Goal: Task Accomplishment & Management: Complete application form

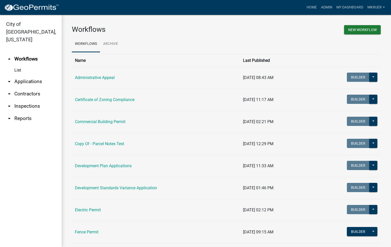
click at [25, 100] on link "arrow_drop_down Inspections" at bounding box center [31, 106] width 62 height 12
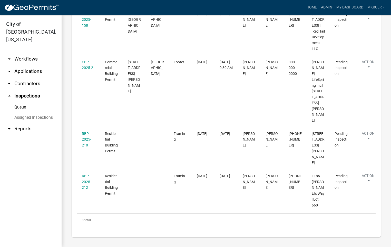
scroll to position [346, 0]
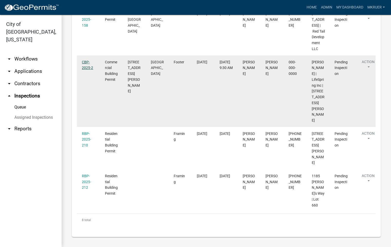
click at [85, 70] on link "CBP-2025-2" at bounding box center [87, 65] width 11 height 10
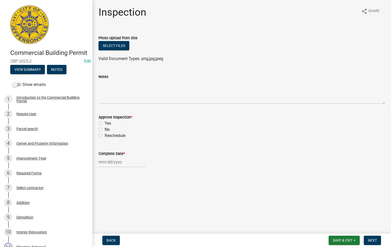
click at [105, 122] on label "Yes" at bounding box center [108, 123] width 6 height 6
click at [105, 122] on input "Yes" at bounding box center [106, 121] width 3 height 3
radio input "true"
select select "9"
select select "2025"
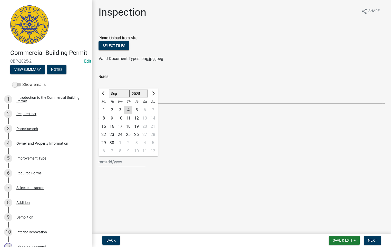
click at [110, 159] on div "[PERSON_NAME] Feb Mar Apr [PERSON_NAME][DATE] Oct Nov [DATE] 1526 1527 1528 152…" at bounding box center [121, 162] width 47 height 11
click at [128, 110] on div "4" at bounding box center [128, 110] width 8 height 8
type input "[DATE]"
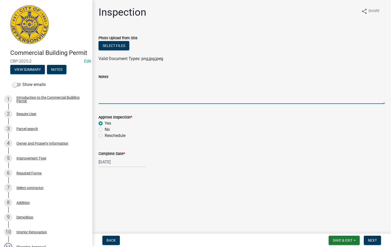
click at [105, 83] on textarea "Notes" at bounding box center [241, 92] width 286 height 24
type textarea "Elevator Pit"
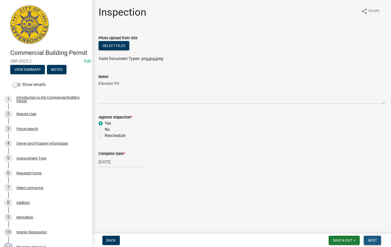
click at [371, 241] on span "Next" at bounding box center [371, 240] width 9 height 4
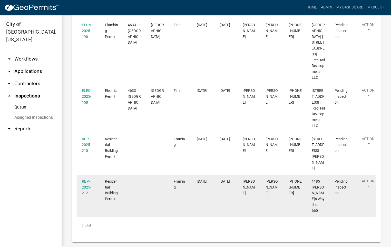
scroll to position [292, 0]
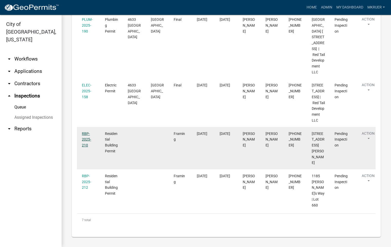
click at [86, 147] on link "RBP-2025-210" at bounding box center [86, 139] width 9 height 16
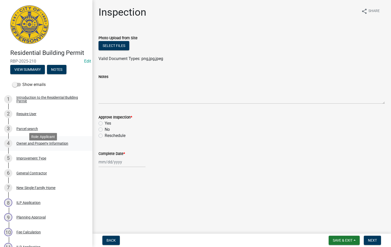
click at [29, 145] on div "Owner and Property Information" at bounding box center [42, 143] width 52 height 4
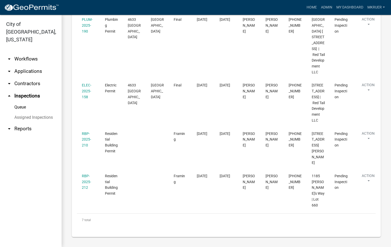
scroll to position [292, 0]
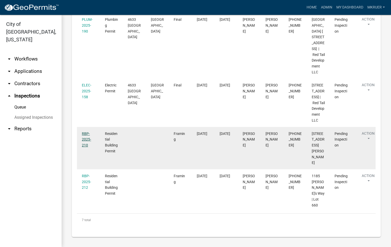
click at [84, 147] on link "RBP-2025-210" at bounding box center [86, 139] width 9 height 16
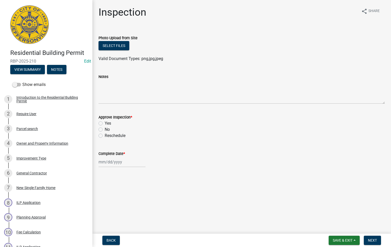
click at [105, 124] on label "Yes" at bounding box center [108, 123] width 6 height 6
click at [105, 124] on input "Yes" at bounding box center [106, 121] width 3 height 3
radio input "true"
click at [111, 162] on div at bounding box center [121, 162] width 47 height 11
select select "9"
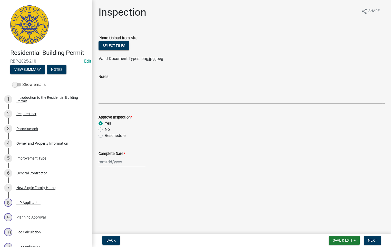
select select "2025"
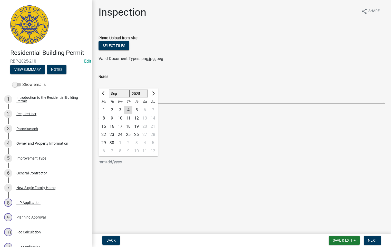
click at [128, 110] on div "4" at bounding box center [128, 110] width 8 height 8
type input "[DATE]"
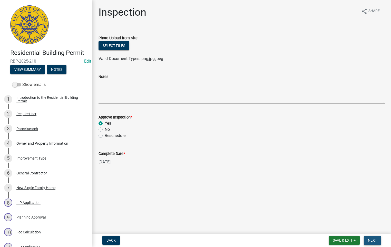
click at [371, 239] on span "Next" at bounding box center [371, 240] width 9 height 4
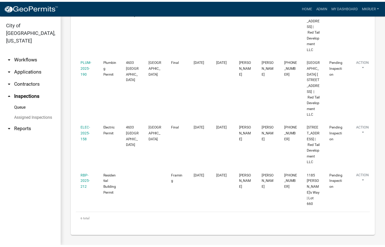
scroll to position [262, 0]
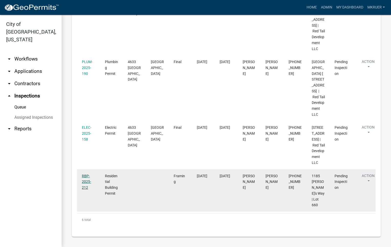
click at [84, 188] on link "RBP-2025-212" at bounding box center [86, 182] width 9 height 16
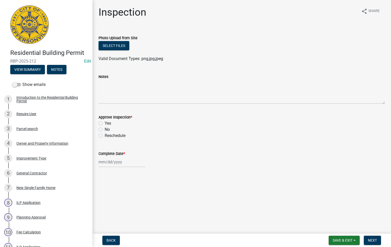
click at [105, 124] on label "Yes" at bounding box center [108, 123] width 6 height 6
click at [105, 124] on input "Yes" at bounding box center [106, 121] width 3 height 3
radio input "true"
click at [111, 162] on div at bounding box center [121, 162] width 47 height 11
select select "9"
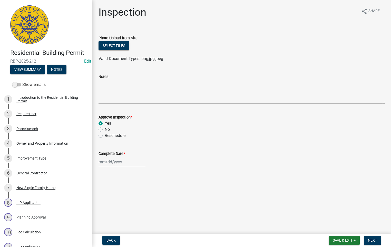
select select "2025"
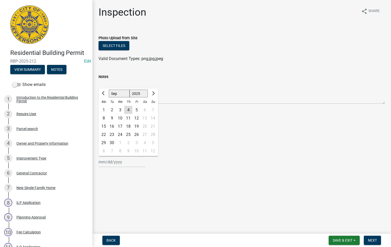
click at [126, 108] on div "4" at bounding box center [128, 110] width 8 height 8
type input "[DATE]"
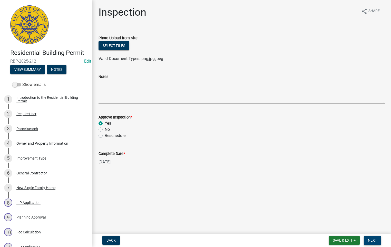
click at [368, 240] on span "Next" at bounding box center [371, 240] width 9 height 4
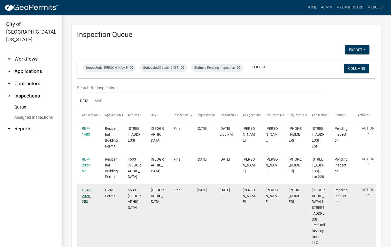
click at [85, 193] on link "HVAC-2025-253" at bounding box center [87, 196] width 10 height 16
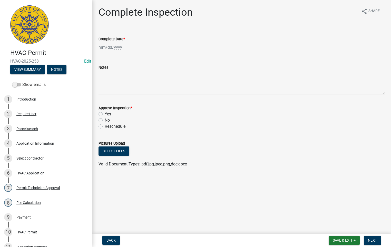
click at [103, 44] on div at bounding box center [121, 47] width 47 height 11
select select "9"
select select "2025"
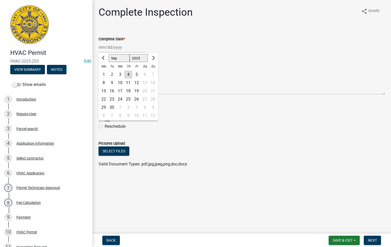
click at [129, 75] on div "4" at bounding box center [128, 74] width 8 height 8
type input "[DATE]"
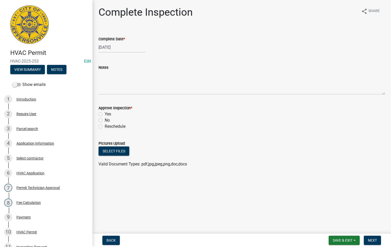
click at [105, 113] on label "Yes" at bounding box center [108, 114] width 6 height 6
click at [105, 113] on input "Yes" at bounding box center [106, 112] width 3 height 3
radio input "true"
click at [371, 239] on span "Next" at bounding box center [371, 240] width 9 height 4
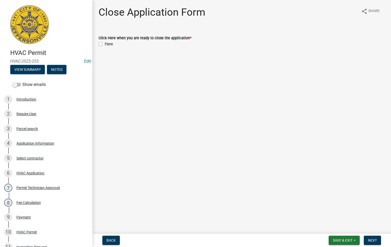
click at [105, 44] on label "Here" at bounding box center [109, 44] width 8 height 6
click at [105, 44] on input "Here" at bounding box center [106, 42] width 3 height 3
checkbox input "true"
click at [369, 240] on span "Next" at bounding box center [371, 240] width 9 height 4
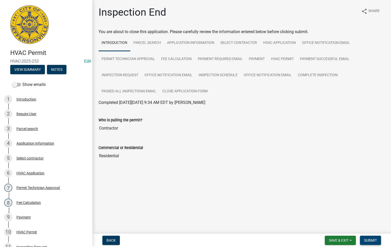
click at [369, 239] on span "Submit" at bounding box center [370, 240] width 13 height 4
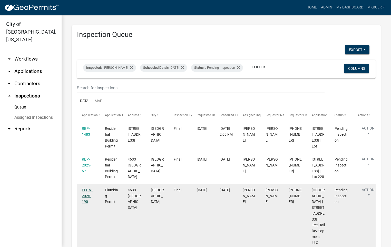
click at [86, 194] on link "PLUM-2025-190" at bounding box center [87, 196] width 11 height 16
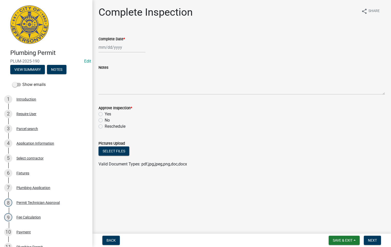
click at [106, 46] on div at bounding box center [121, 47] width 47 height 11
select select "9"
select select "2025"
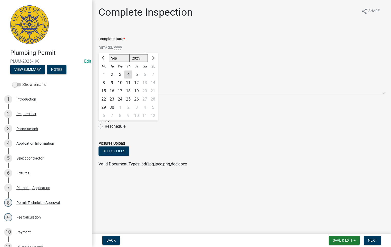
click at [128, 73] on div "4" at bounding box center [128, 74] width 8 height 8
type input "[DATE]"
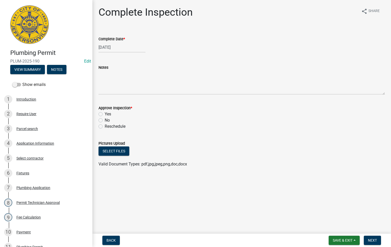
click at [105, 114] on label "Yes" at bounding box center [108, 114] width 6 height 6
click at [105, 114] on input "Yes" at bounding box center [106, 112] width 3 height 3
radio input "true"
click at [374, 238] on span "Next" at bounding box center [371, 240] width 9 height 4
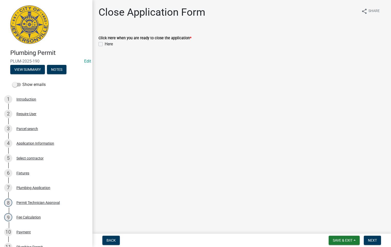
click at [105, 43] on label "Here" at bounding box center [109, 44] width 8 height 6
click at [105, 43] on input "Here" at bounding box center [106, 42] width 3 height 3
checkbox input "true"
click at [372, 238] on button "Next" at bounding box center [371, 240] width 17 height 9
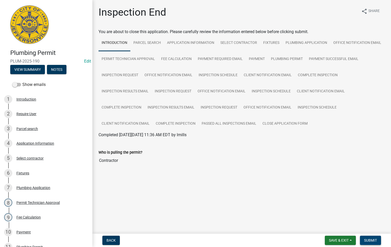
click at [370, 240] on span "Submit" at bounding box center [370, 240] width 13 height 4
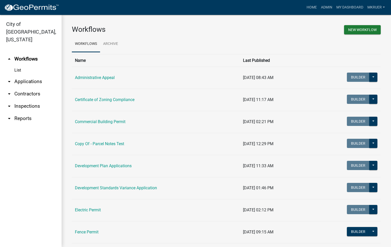
click at [25, 100] on link "arrow_drop_down Inspections" at bounding box center [31, 106] width 62 height 12
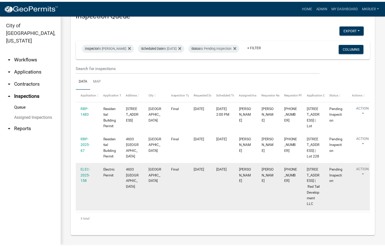
scroll to position [65, 0]
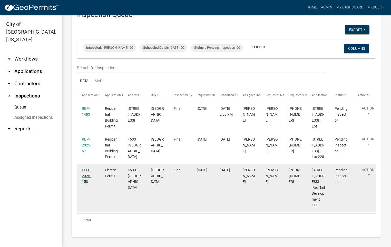
click at [86, 168] on link "ELEC-2025-158" at bounding box center [86, 176] width 9 height 16
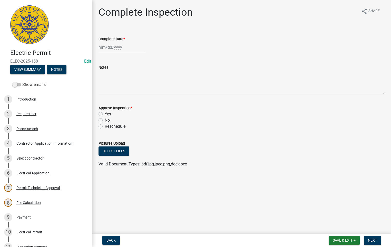
select select "9"
select select "2025"
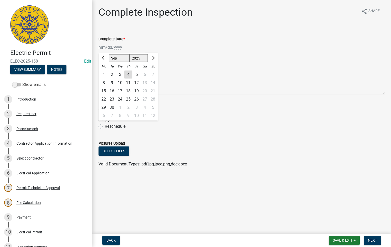
click at [116, 47] on div "Jan Feb Mar Apr May Jun Jul Aug Sep Oct Nov Dec 1525 1526 1527 1528 1529 1530 1…" at bounding box center [121, 47] width 47 height 11
click at [129, 73] on div "4" at bounding box center [128, 74] width 8 height 8
type input "[DATE]"
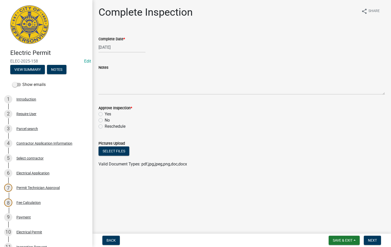
click at [105, 115] on label "Yes" at bounding box center [108, 114] width 6 height 6
click at [105, 114] on input "Yes" at bounding box center [106, 112] width 3 height 3
radio input "true"
click at [374, 239] on span "Next" at bounding box center [371, 240] width 9 height 4
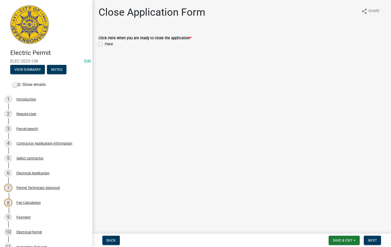
click at [105, 45] on label "Here" at bounding box center [109, 44] width 8 height 6
click at [105, 44] on input "Here" at bounding box center [106, 42] width 3 height 3
checkbox input "true"
click at [372, 238] on span "Next" at bounding box center [371, 240] width 9 height 4
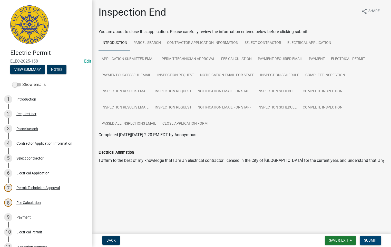
click at [369, 241] on span "Submit" at bounding box center [370, 240] width 13 height 4
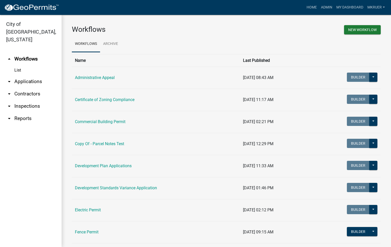
click at [28, 100] on link "arrow_drop_down Inspections" at bounding box center [31, 106] width 62 height 12
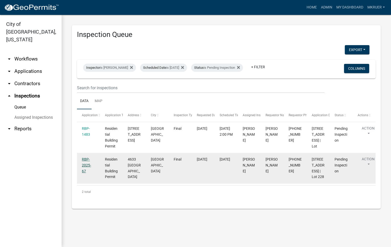
click at [85, 163] on link "RBP-2025-67" at bounding box center [86, 165] width 9 height 16
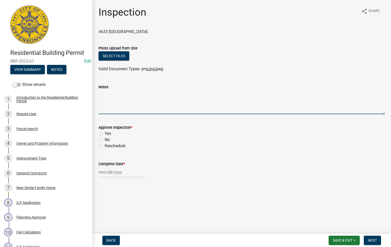
click at [110, 94] on textarea "Notes" at bounding box center [241, 102] width 286 height 24
type textarea "CO detector required outside bedrooms 2&3"
click at [105, 139] on label "No" at bounding box center [107, 140] width 5 height 6
click at [105, 139] on input "No" at bounding box center [106, 138] width 3 height 3
radio input "true"
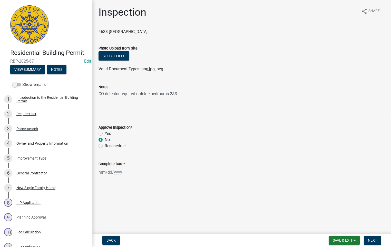
click at [111, 172] on div at bounding box center [121, 172] width 47 height 11
select select "9"
select select "2025"
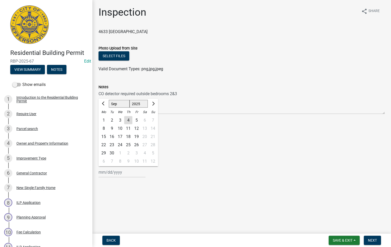
click at [128, 119] on div "4" at bounding box center [128, 120] width 8 height 8
type input "[DATE]"
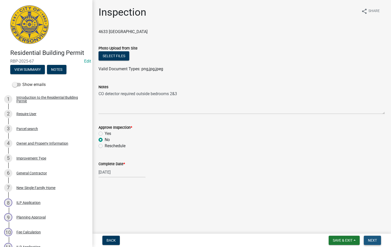
click at [372, 240] on span "Next" at bounding box center [371, 240] width 9 height 4
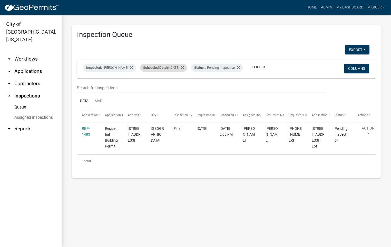
click at [176, 64] on div "Scheduled Date is [DATE]" at bounding box center [163, 68] width 47 height 8
click at [175, 83] on input "[DATE]" at bounding box center [160, 83] width 36 height 11
type input "[DATE]"
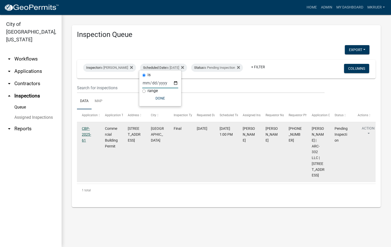
click at [85, 132] on link "CBP-2025-61" at bounding box center [86, 134] width 9 height 16
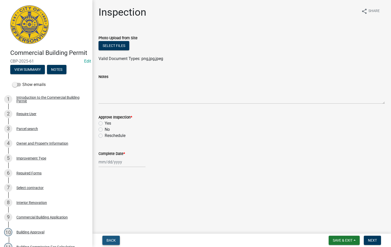
click at [115, 239] on span "Back" at bounding box center [110, 240] width 9 height 4
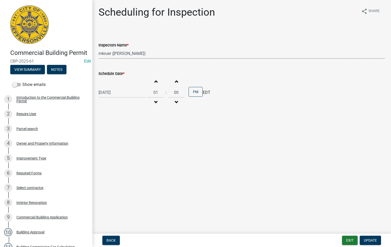
click at [121, 50] on select "Select Item... [PERSON_NAME] ([PERSON_NAME]) [PERSON_NAME] ([PERSON_NAME]) mkru…" at bounding box center [241, 53] width 286 height 11
select select "7b0b9f25-f402-4148-9522-9b9b34b3e885"
click at [98, 48] on select "Select Item... [PERSON_NAME] ([PERSON_NAME]) [PERSON_NAME] ([PERSON_NAME]) mkru…" at bounding box center [241, 53] width 286 height 11
click at [367, 241] on span "Update" at bounding box center [369, 240] width 13 height 4
